Goal: Task Accomplishment & Management: Complete application form

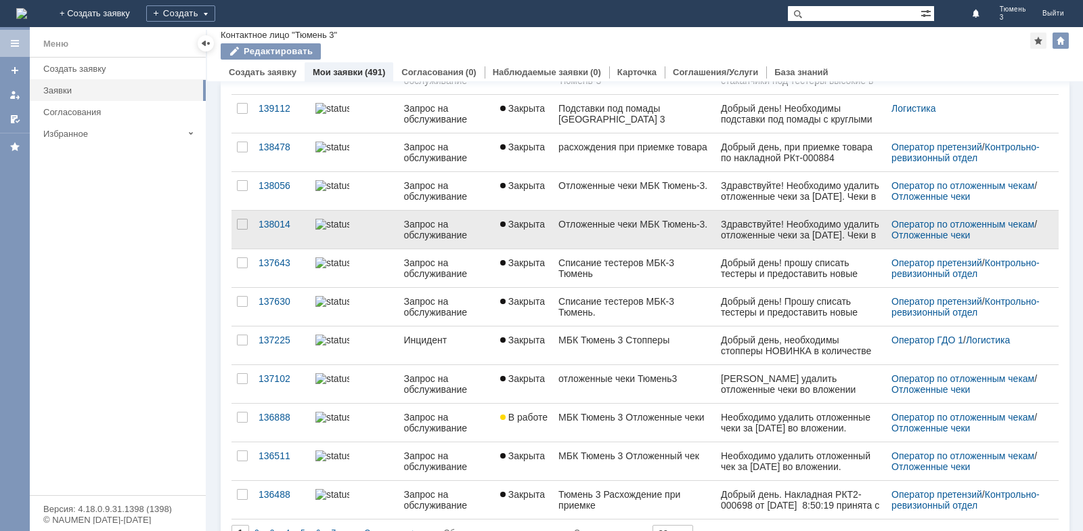
scroll to position [433, 0]
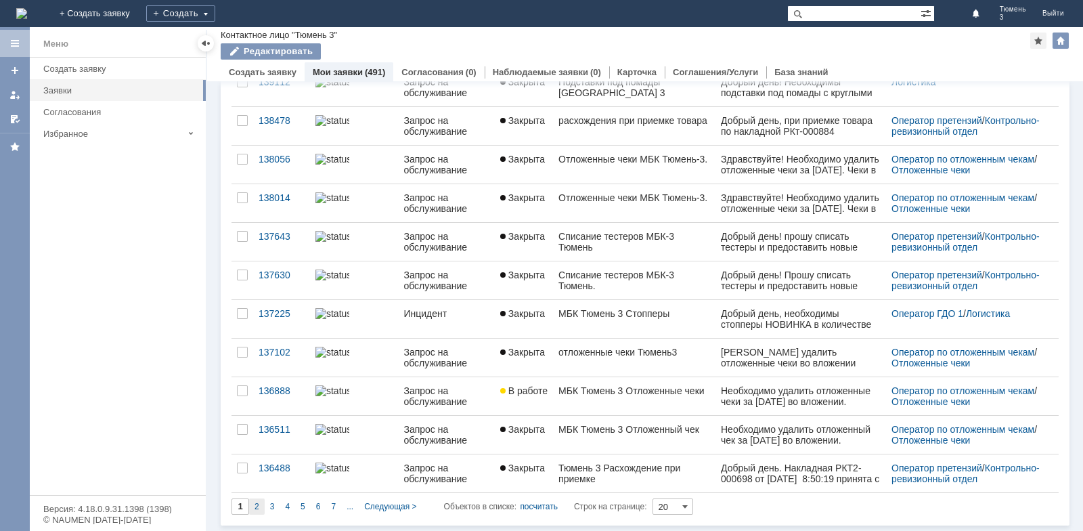
click at [256, 504] on span "2" at bounding box center [257, 506] width 5 height 9
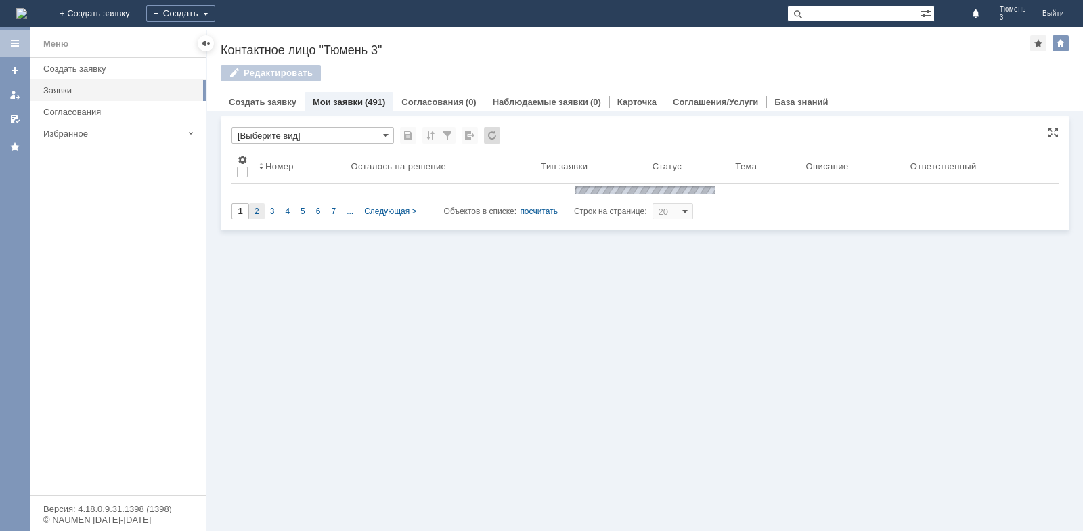
scroll to position [0, 0]
type input "2"
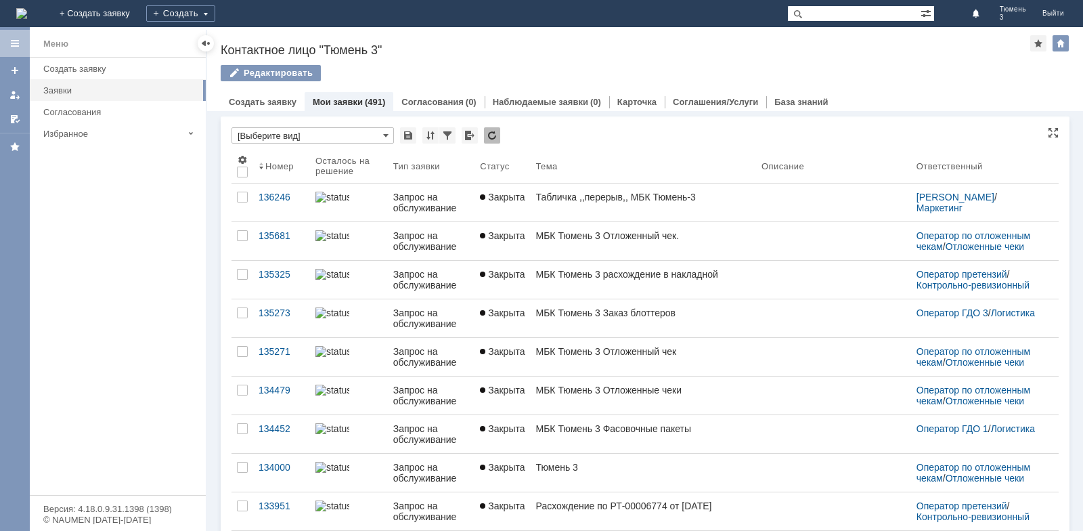
scroll to position [5, 0]
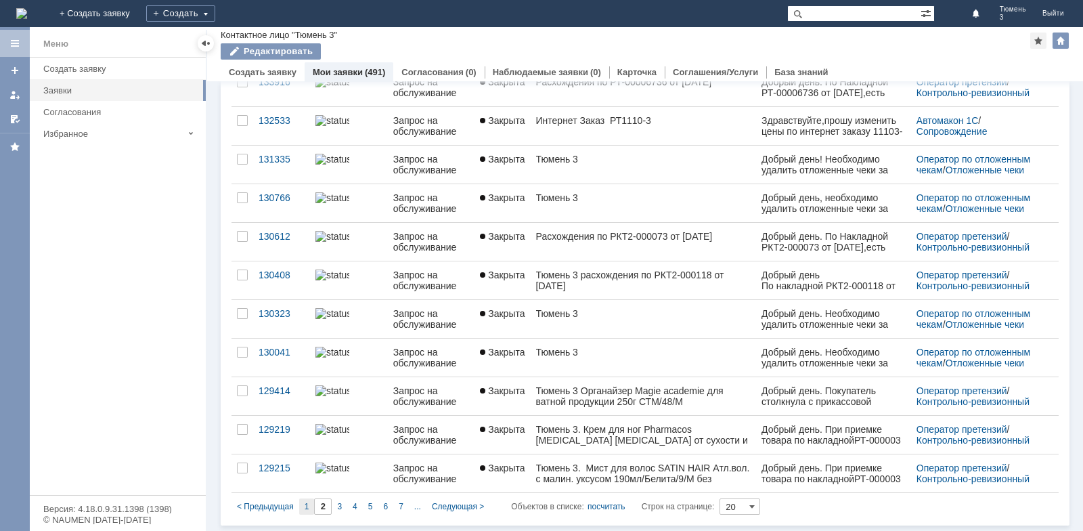
click at [305, 507] on span "1" at bounding box center [307, 506] width 5 height 9
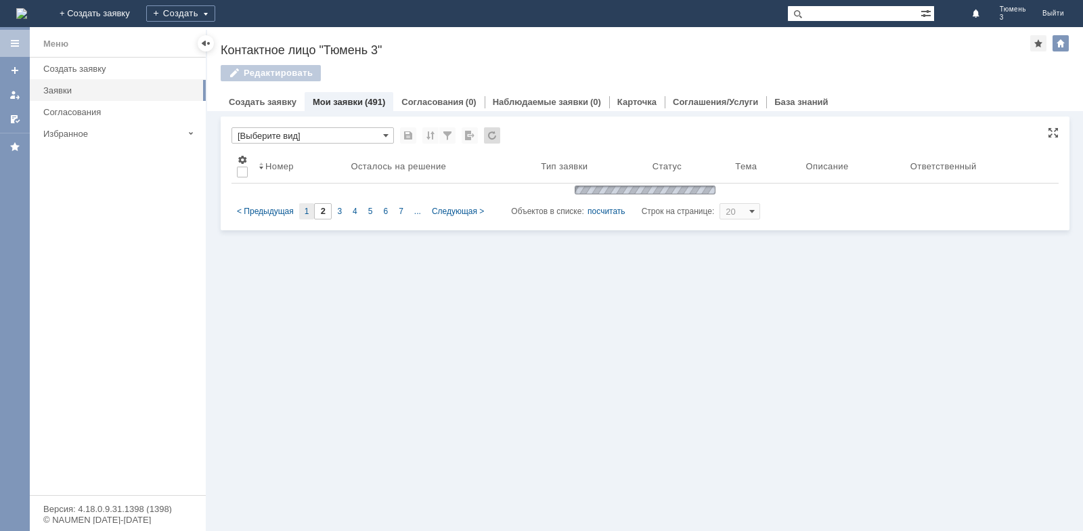
type input "1"
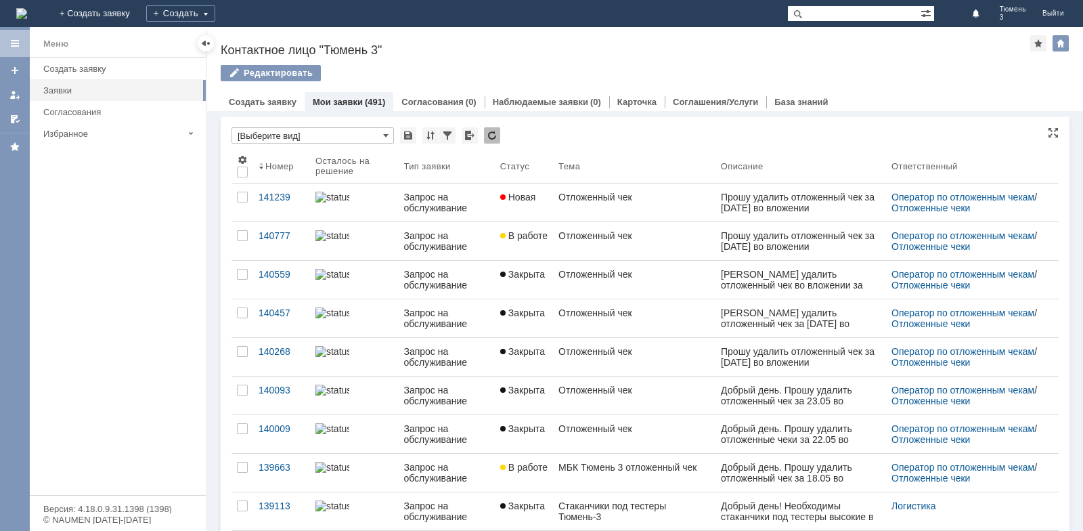
click at [370, 135] on input "[Выберите вид]" at bounding box center [313, 135] width 163 height 16
click at [280, 131] on input "text" at bounding box center [313, 135] width 163 height 16
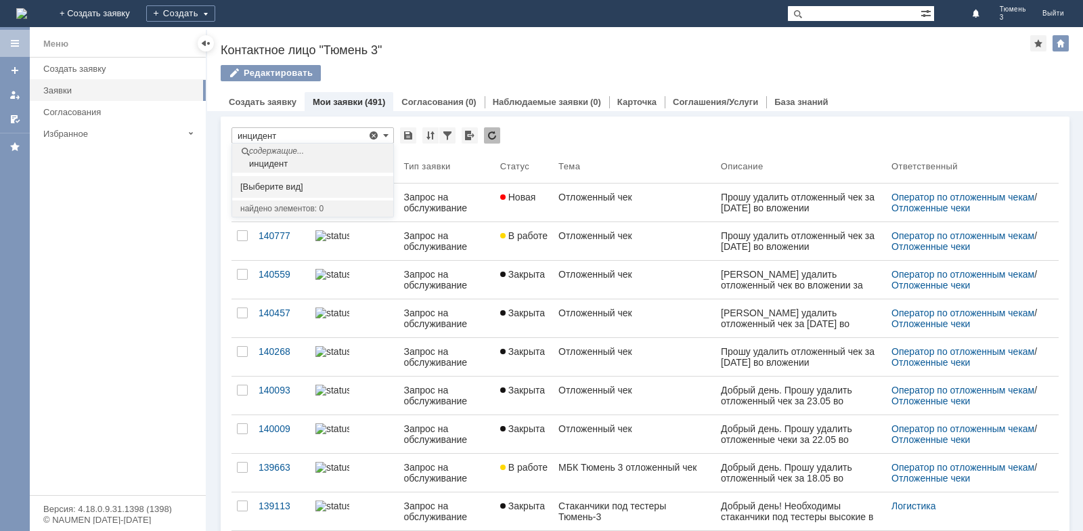
click at [284, 183] on span "[Выберите вид]" at bounding box center [312, 186] width 145 height 11
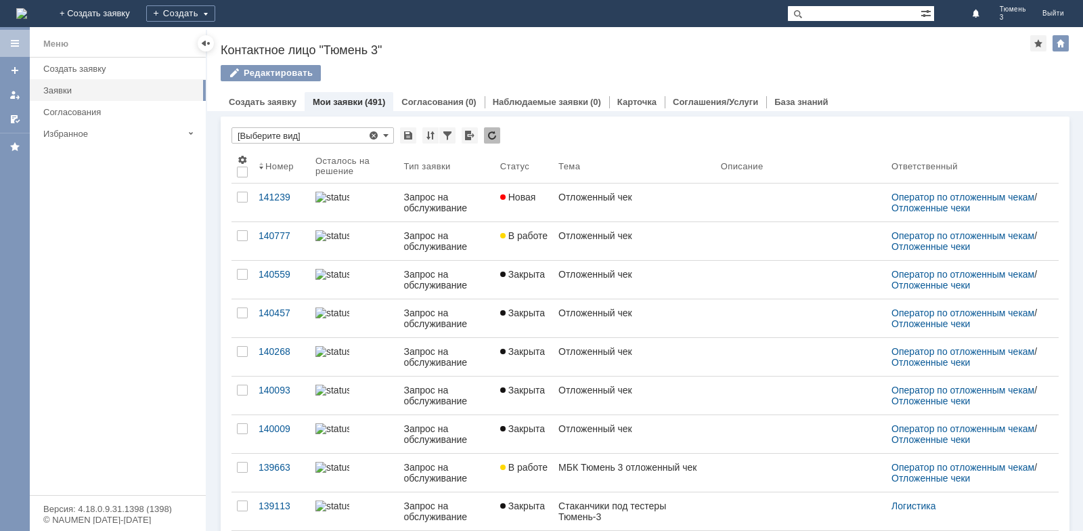
type input "[Выберите вид]"
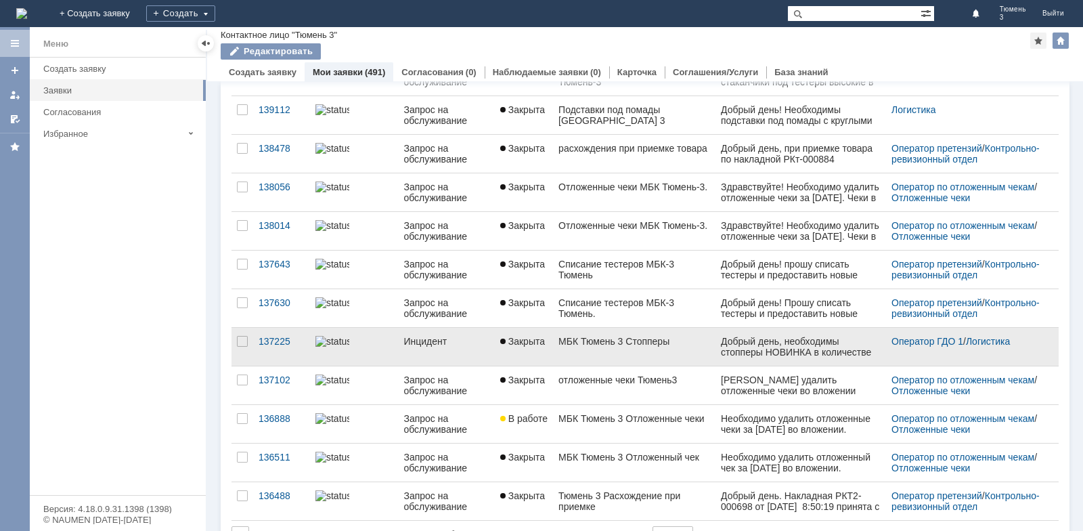
scroll to position [433, 0]
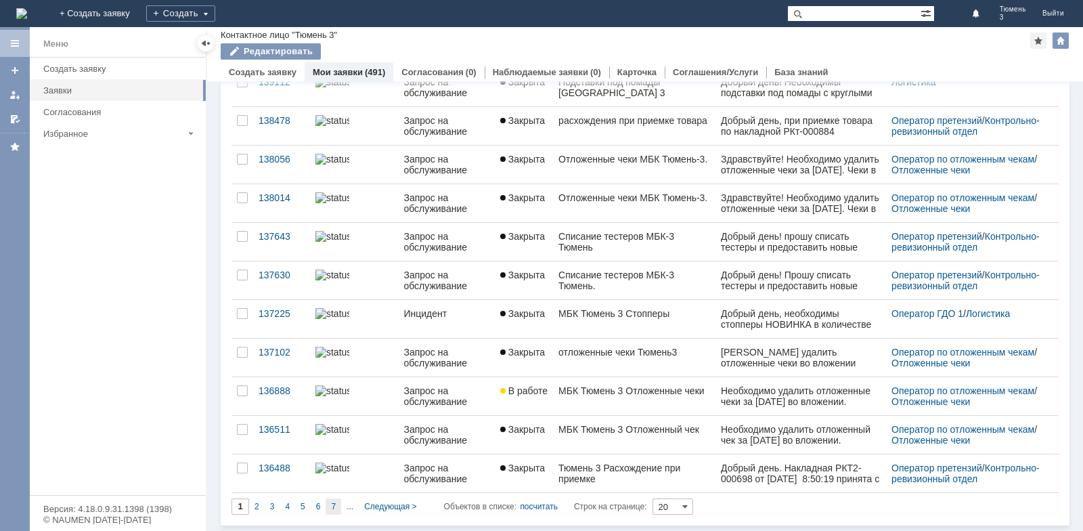
click at [335, 504] on span "7" at bounding box center [333, 506] width 5 height 9
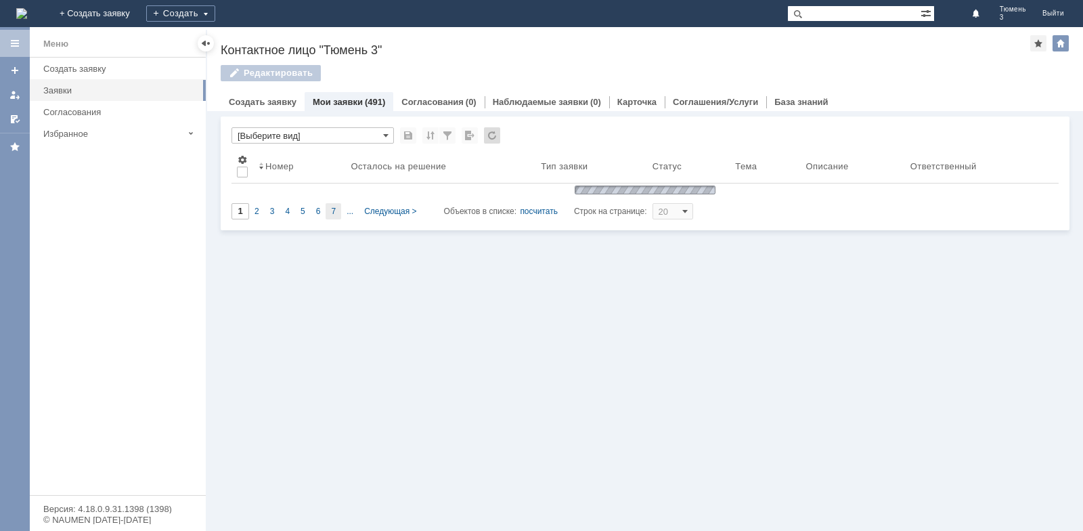
scroll to position [0, 0]
type input "7"
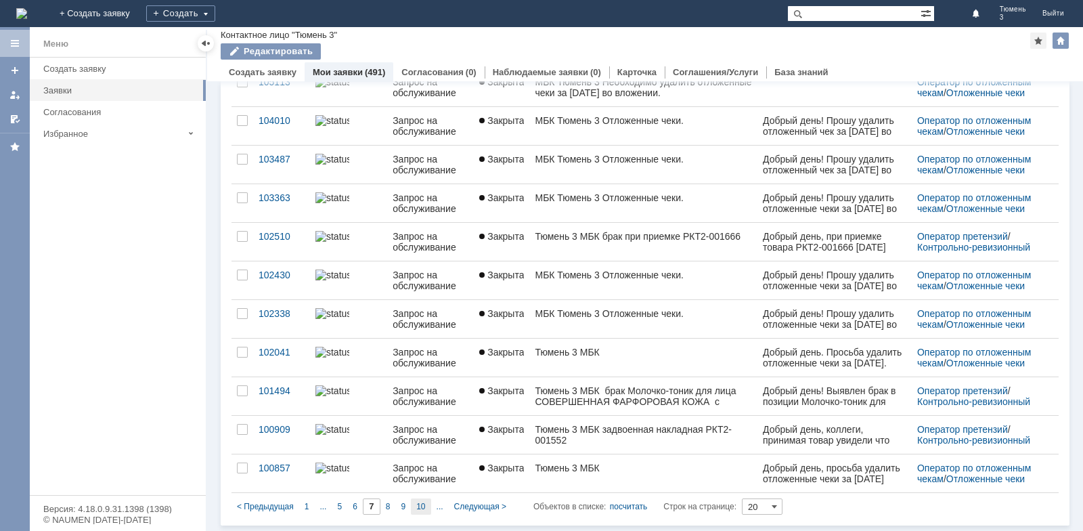
click at [426, 506] on div "10" at bounding box center [421, 506] width 20 height 16
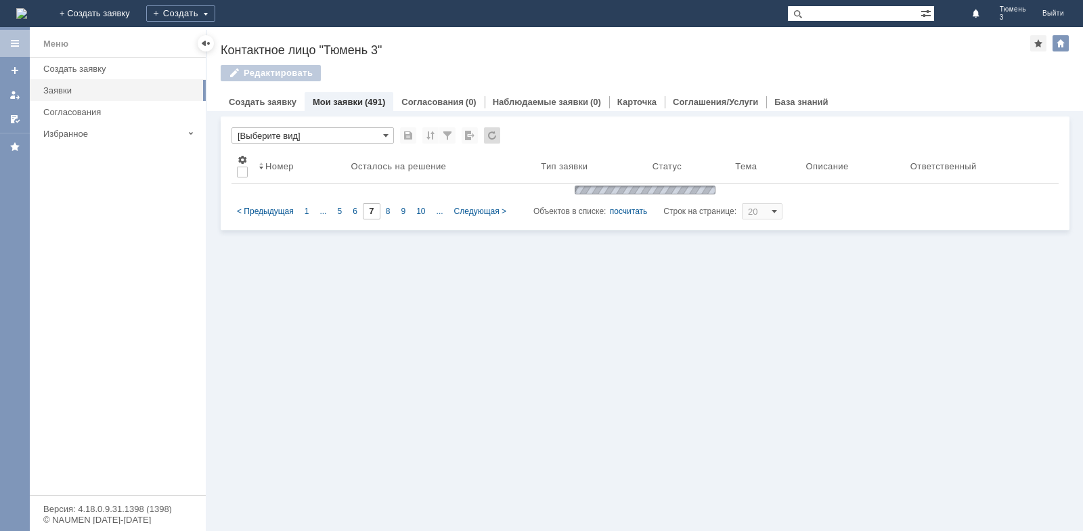
type input "10"
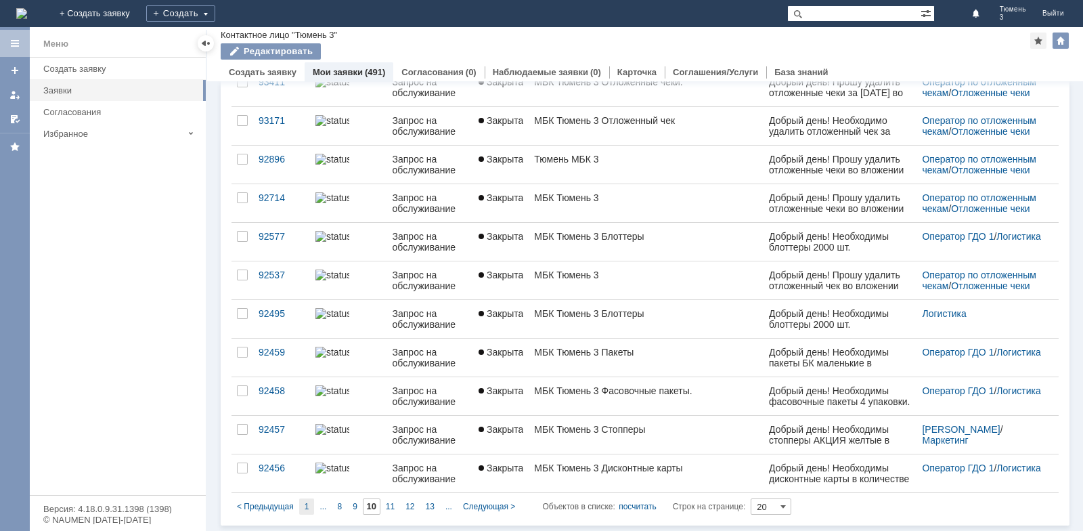
click at [306, 503] on span "1" at bounding box center [307, 506] width 5 height 9
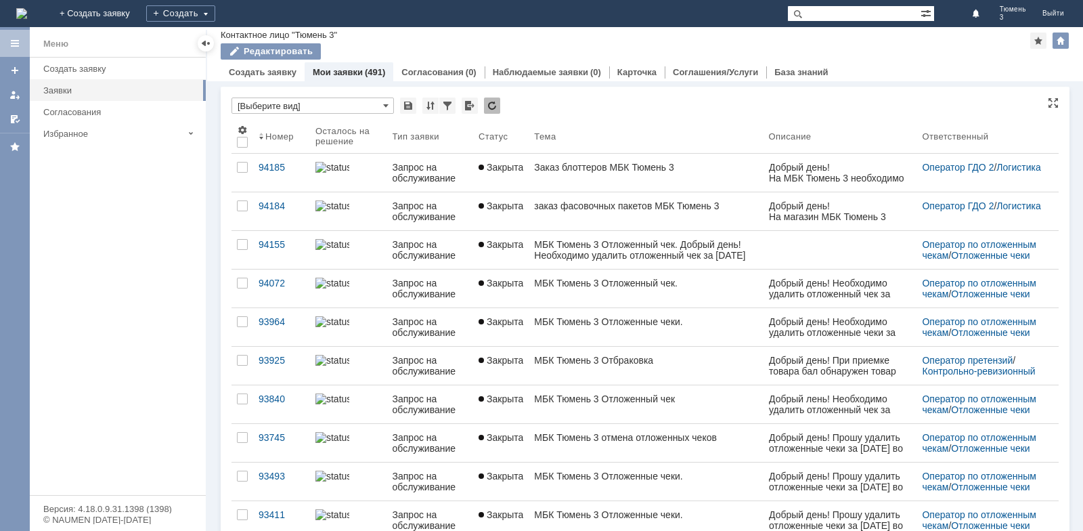
type input "1"
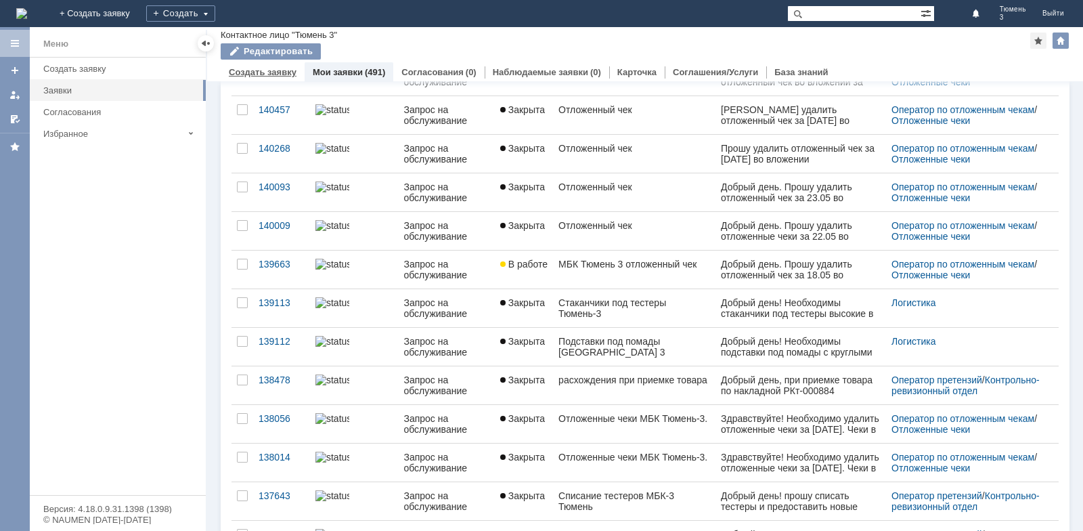
click at [275, 69] on link "Создать заявку" at bounding box center [263, 72] width 68 height 10
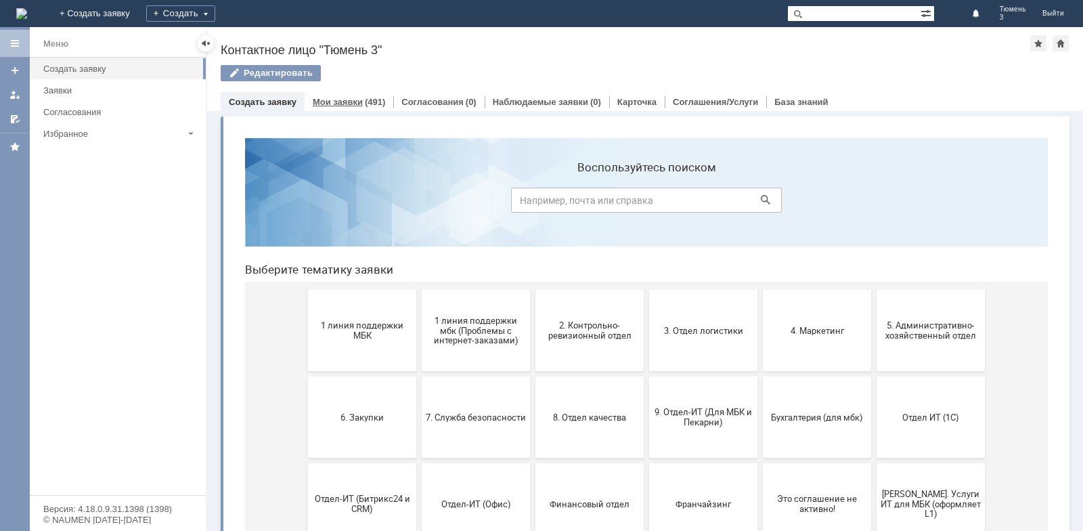
click at [352, 104] on link "Мои заявки" at bounding box center [338, 102] width 50 height 10
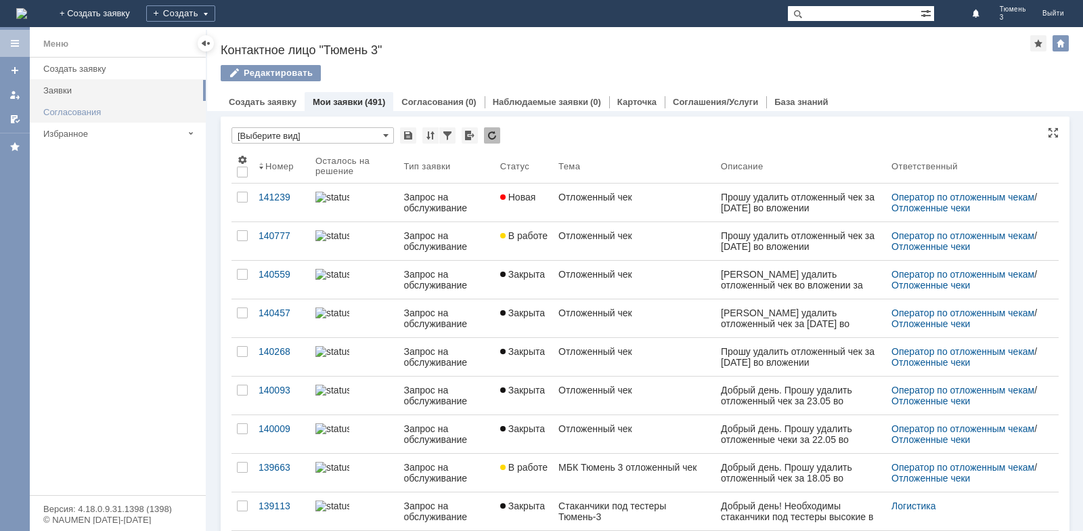
click at [93, 106] on link "Согласования" at bounding box center [120, 112] width 165 height 21
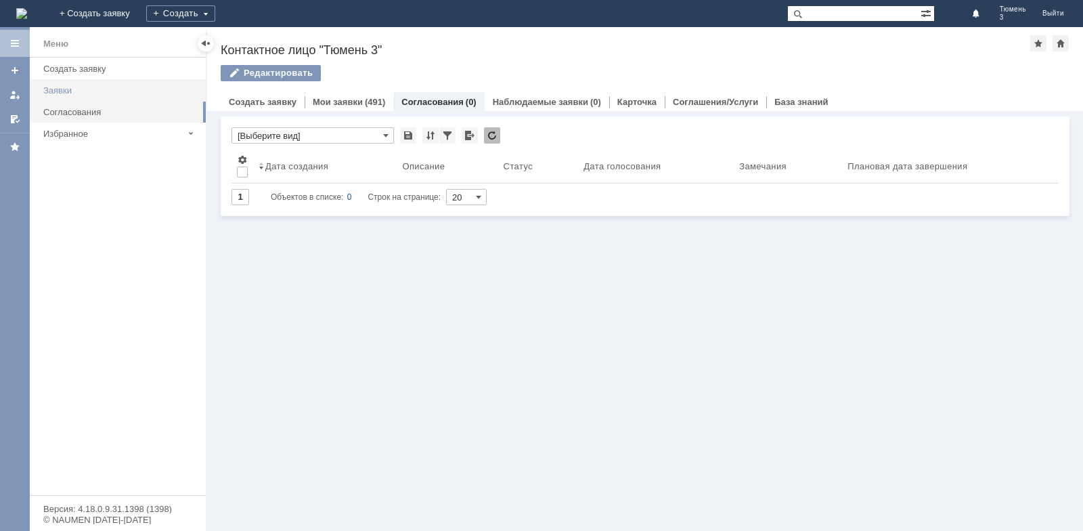
click at [71, 89] on div "Заявки" at bounding box center [120, 90] width 154 height 10
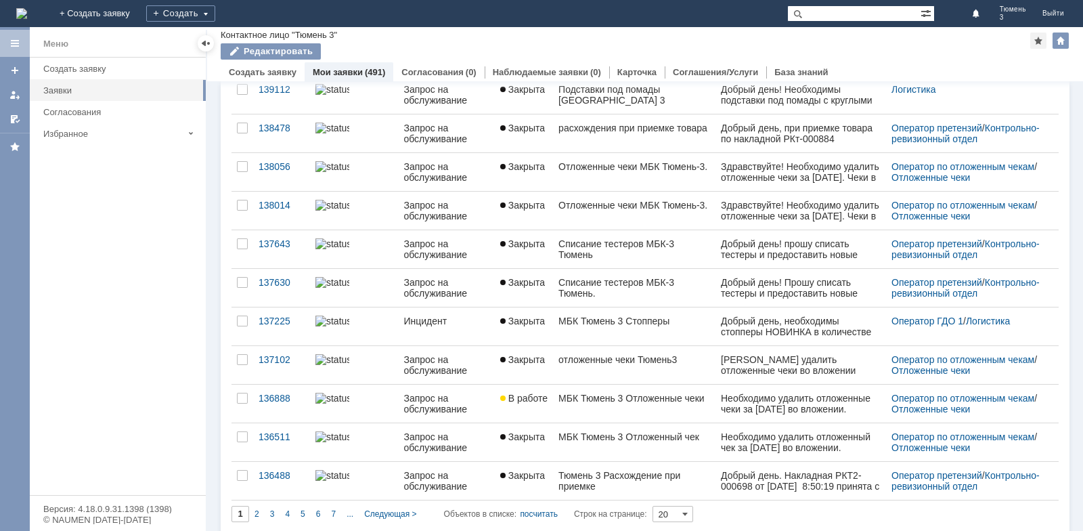
scroll to position [433, 0]
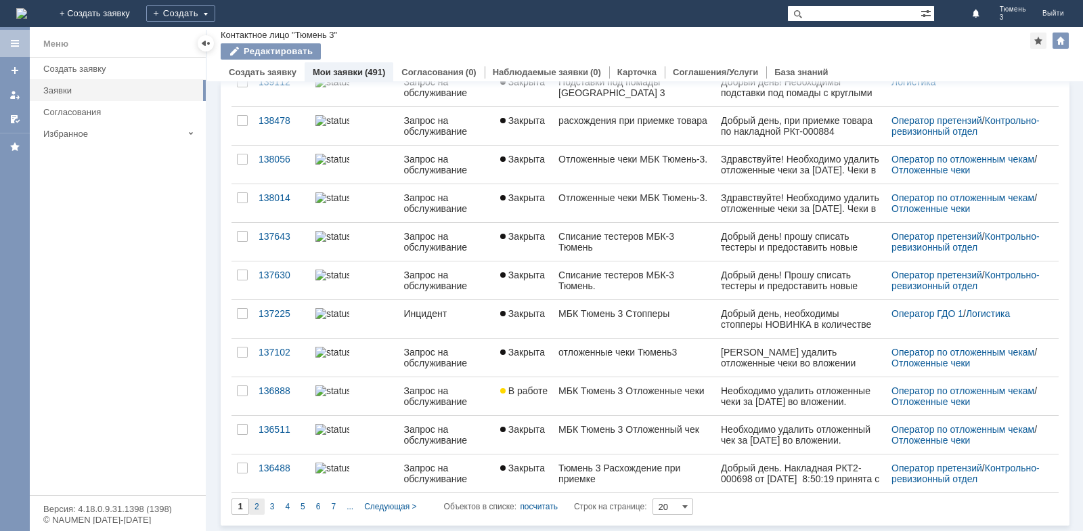
click at [259, 502] on span "2" at bounding box center [257, 506] width 5 height 9
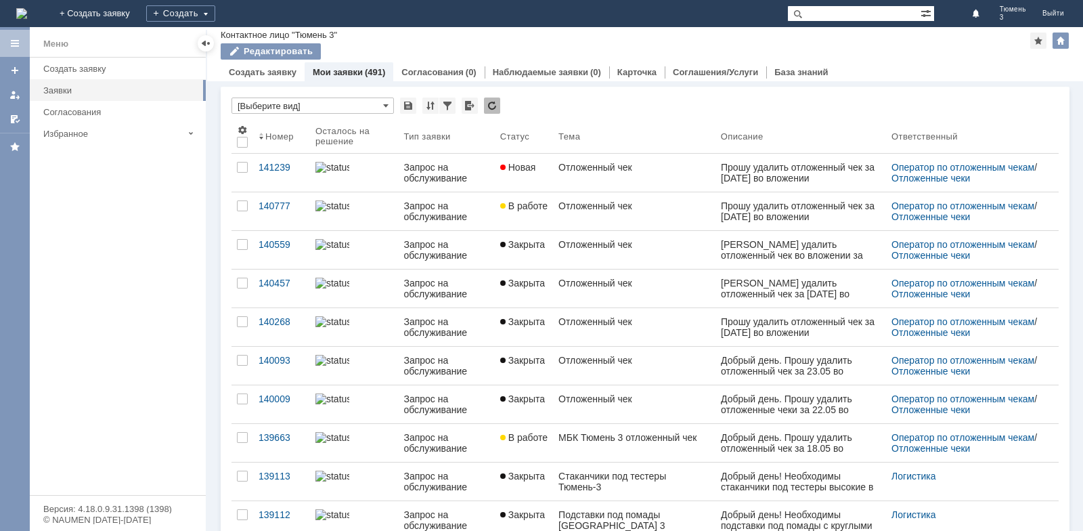
type input "2"
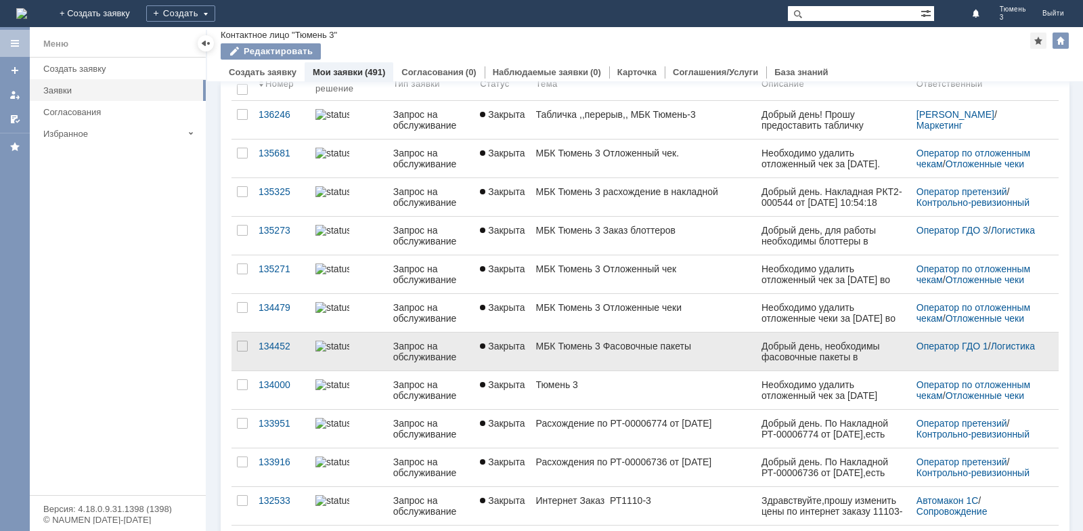
scroll to position [73, 0]
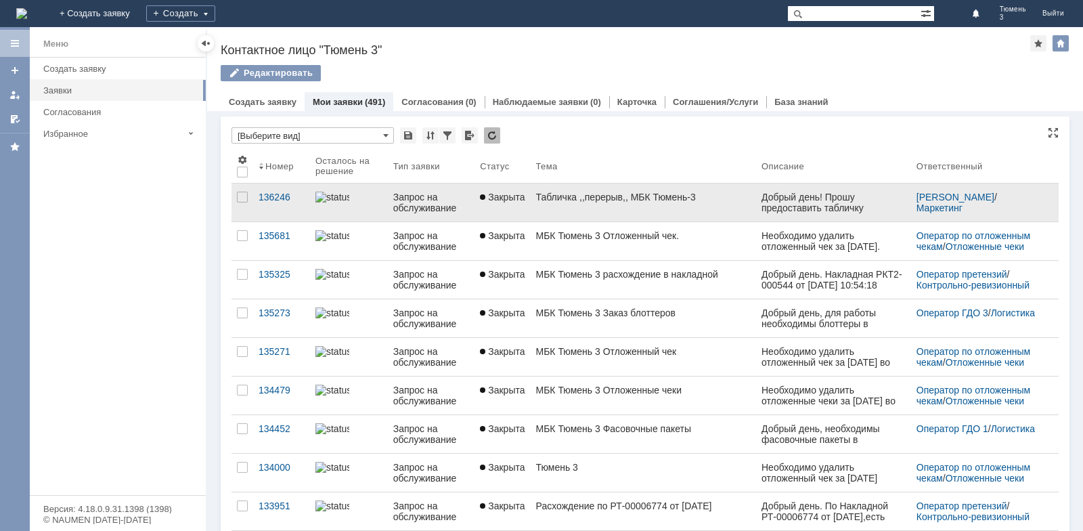
click at [628, 199] on div "Табличка ,,перерыв,, МБК Тюмень-3" at bounding box center [643, 197] width 215 height 11
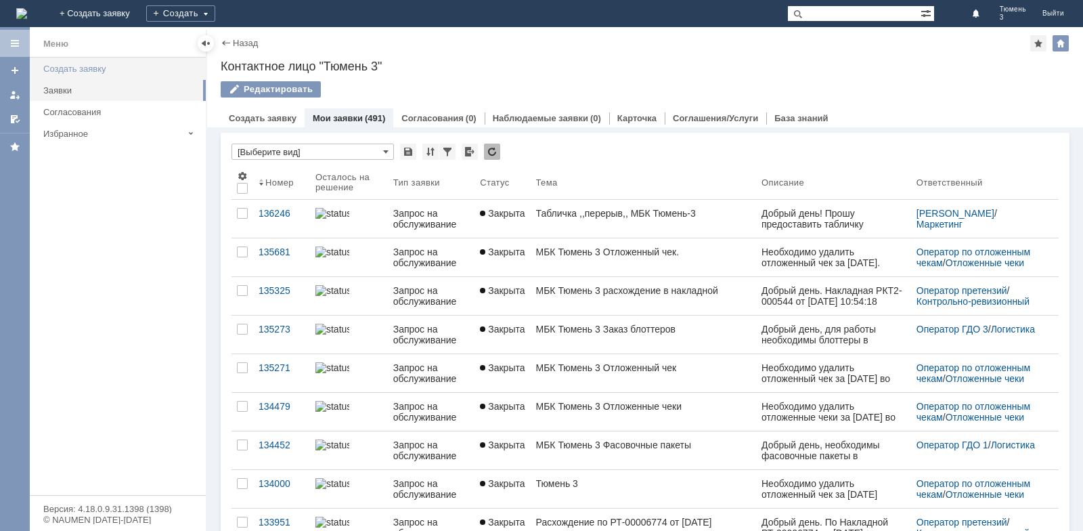
click at [96, 66] on div "Создать заявку" at bounding box center [120, 69] width 154 height 10
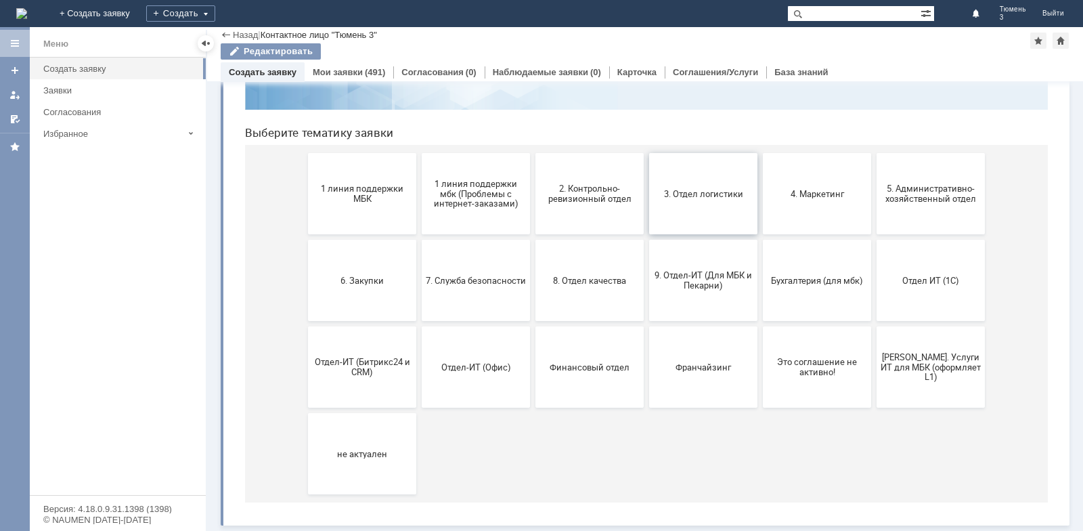
click at [709, 197] on span "3. Отдел логистики" at bounding box center [703, 193] width 100 height 10
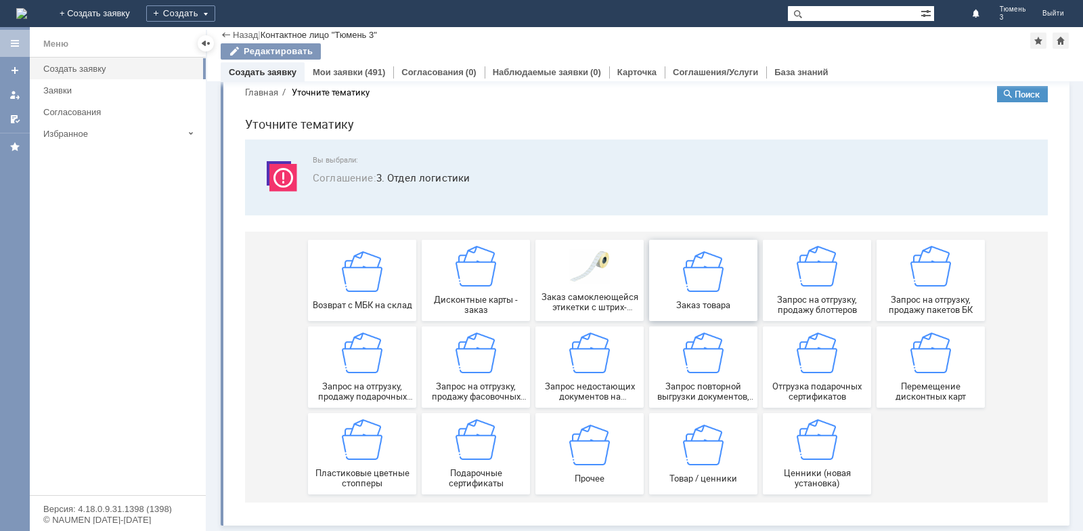
click at [699, 300] on span "Заказ товара" at bounding box center [703, 304] width 100 height 10
click at [695, 462] on img at bounding box center [703, 444] width 41 height 41
click at [355, 460] on div "Пластиковые цветные стопперы" at bounding box center [362, 453] width 100 height 69
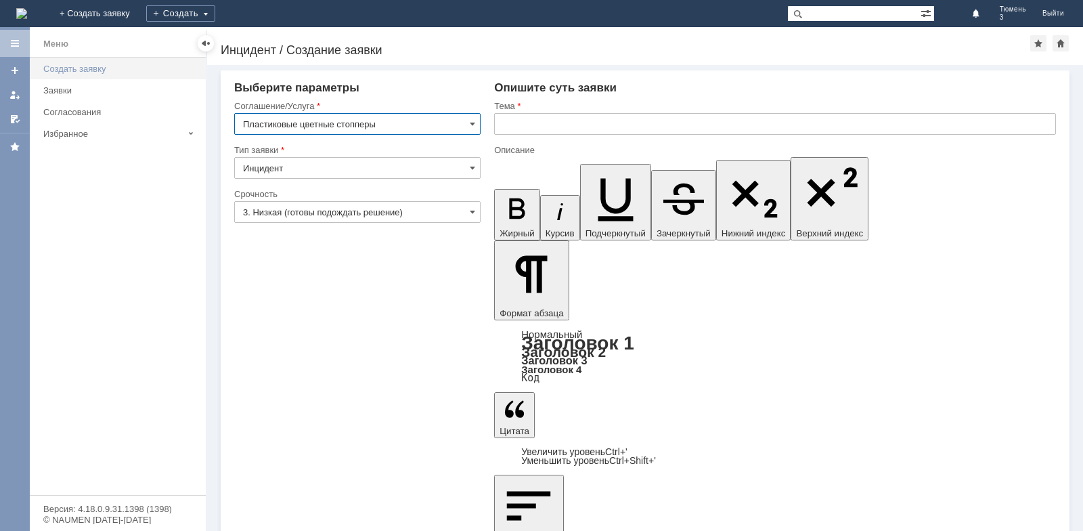
click at [85, 69] on div "Создать заявку" at bounding box center [120, 69] width 154 height 10
